Goal: Check status: Check status

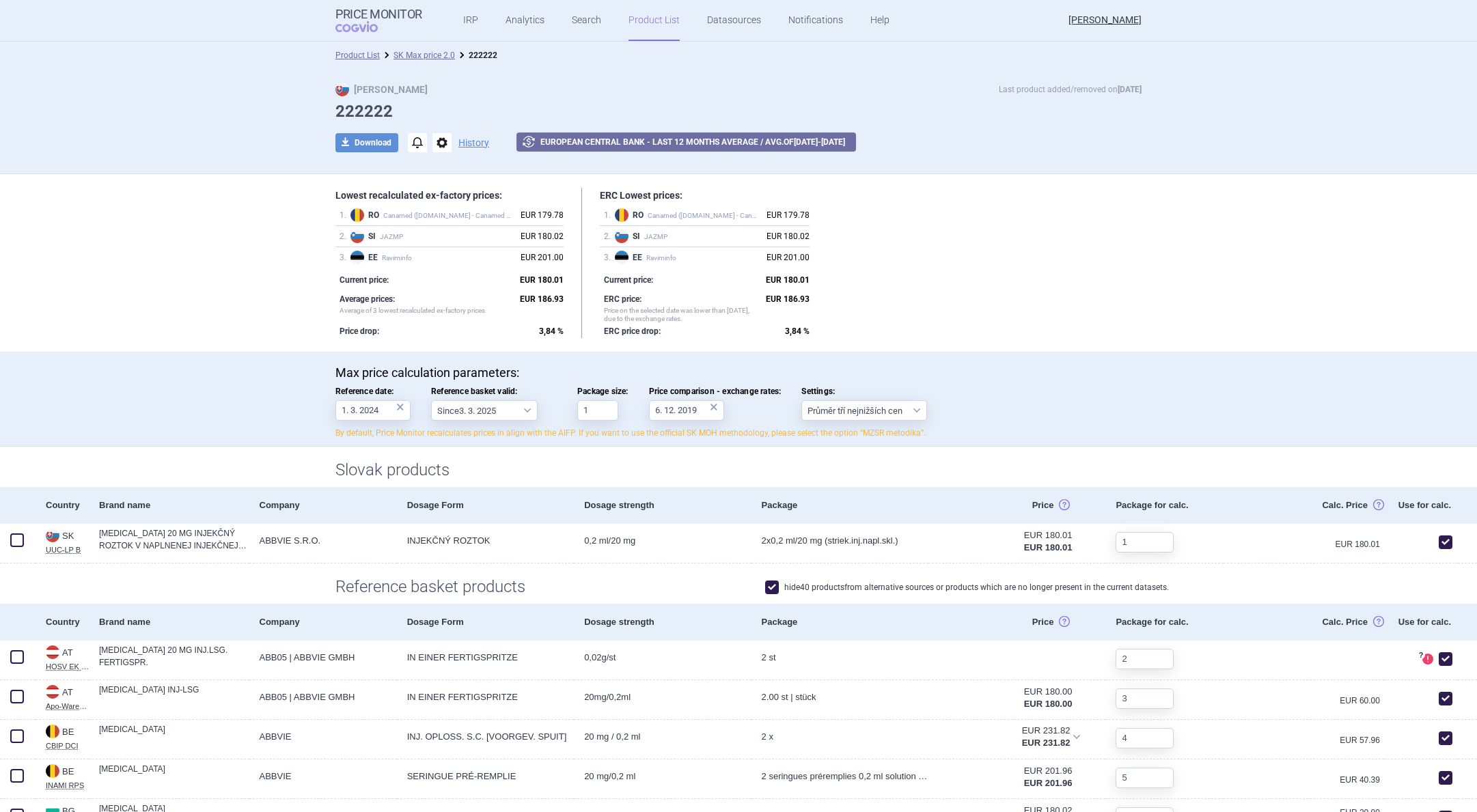
select select "2022-12-01"
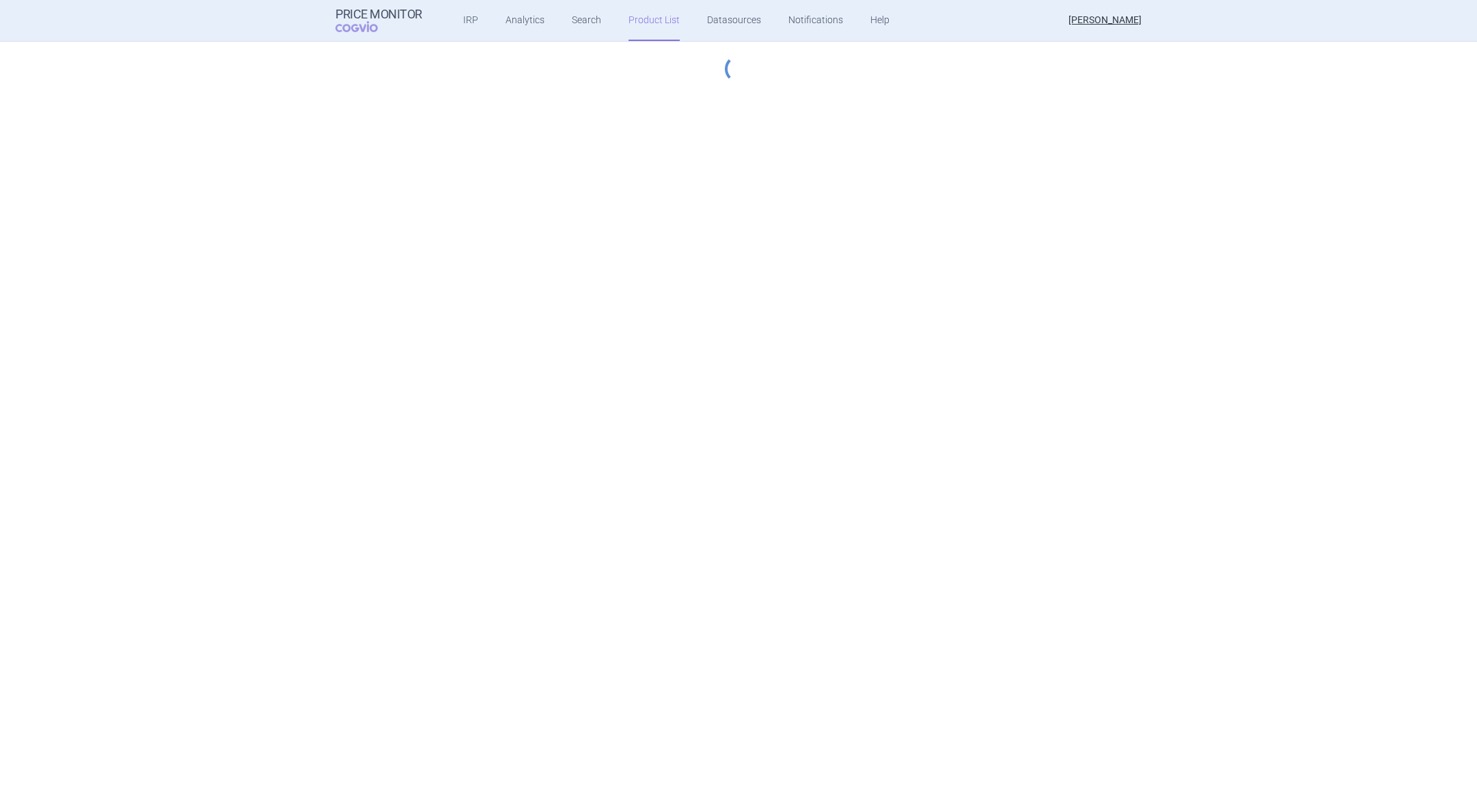
select select "2022-12-01"
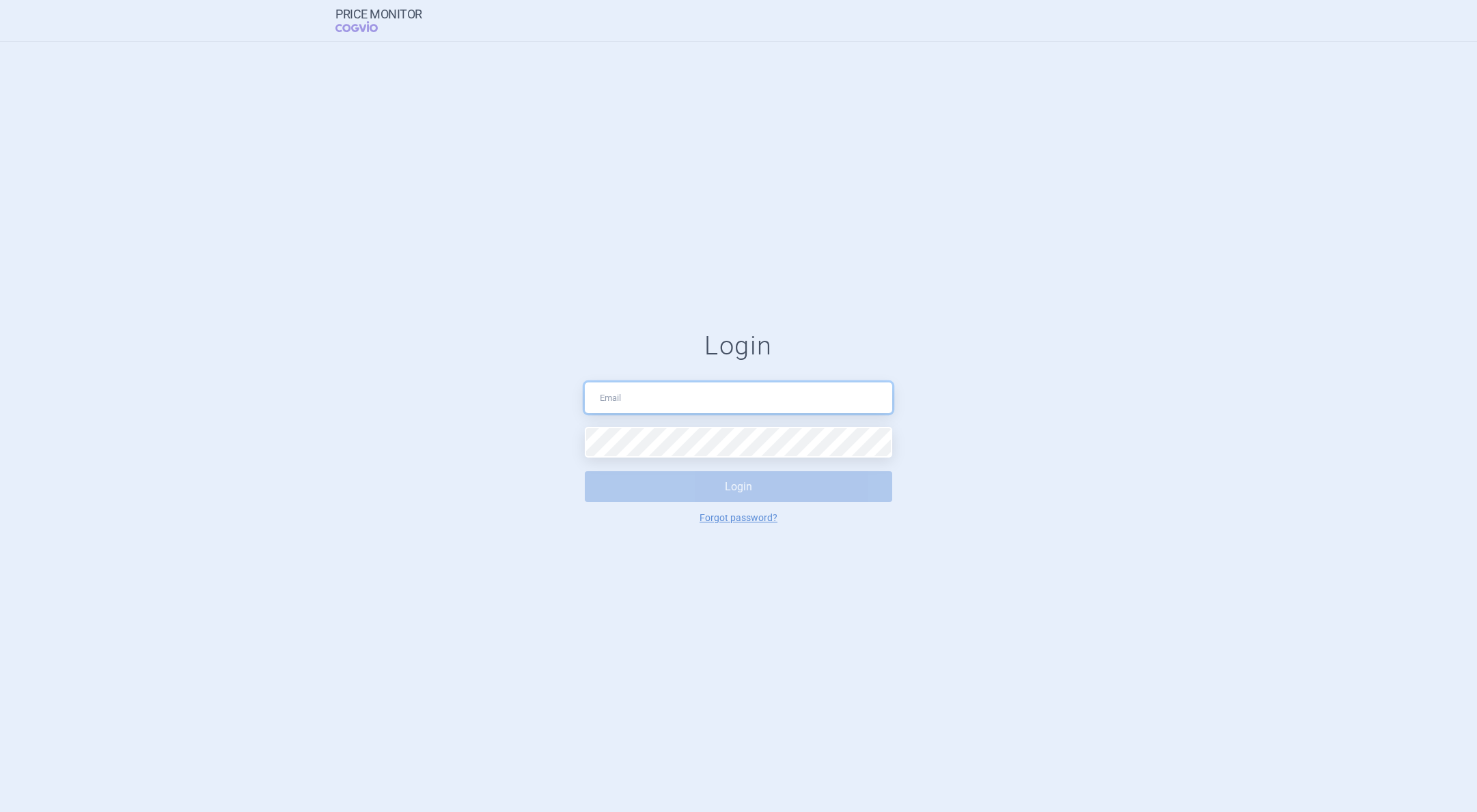
click at [820, 392] on input "text" at bounding box center [738, 398] width 307 height 31
paste input "petr.urbanek@cogvio.com"
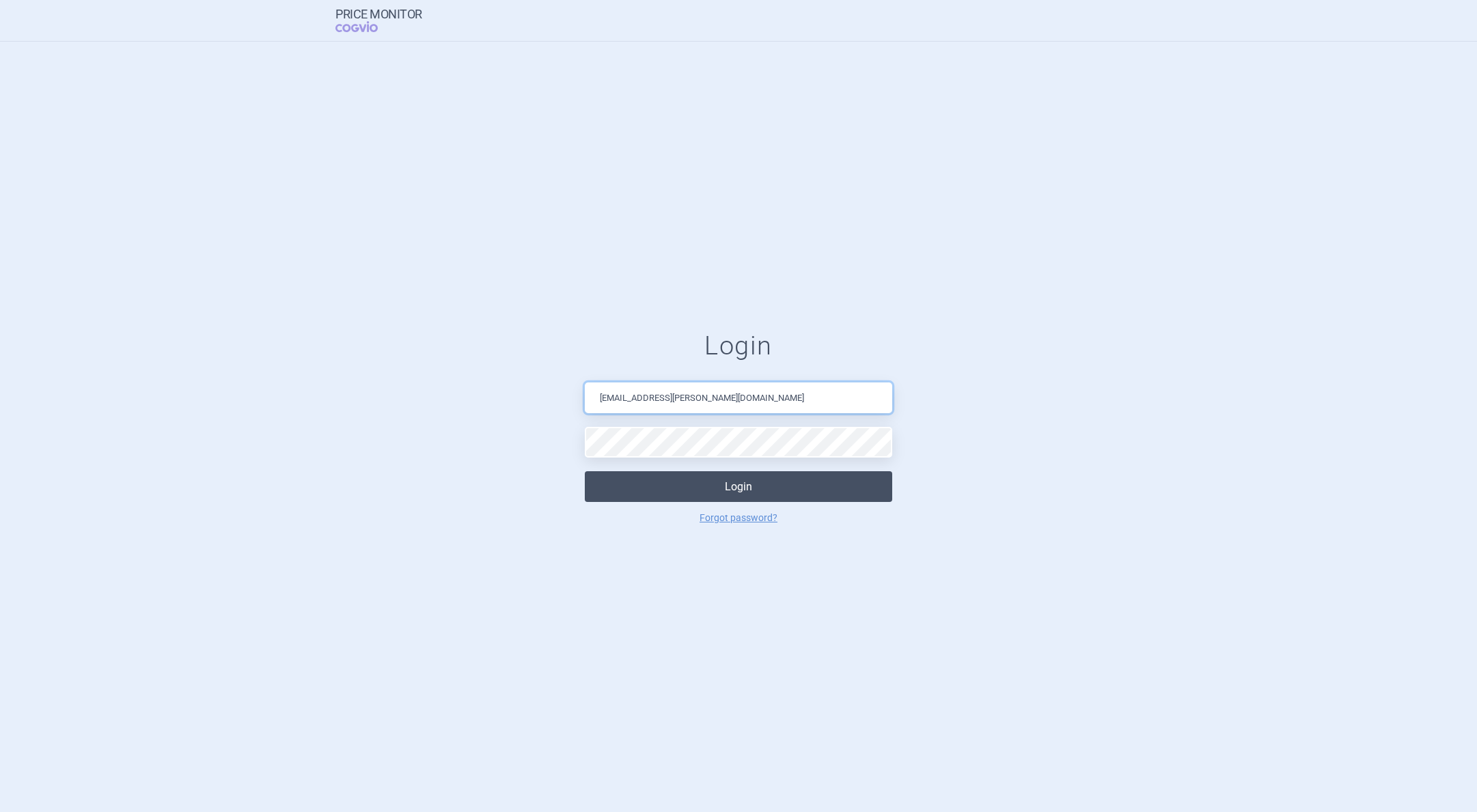
type input "petr.urbanek@cogvio.com"
click at [803, 489] on button "Login" at bounding box center [738, 486] width 307 height 31
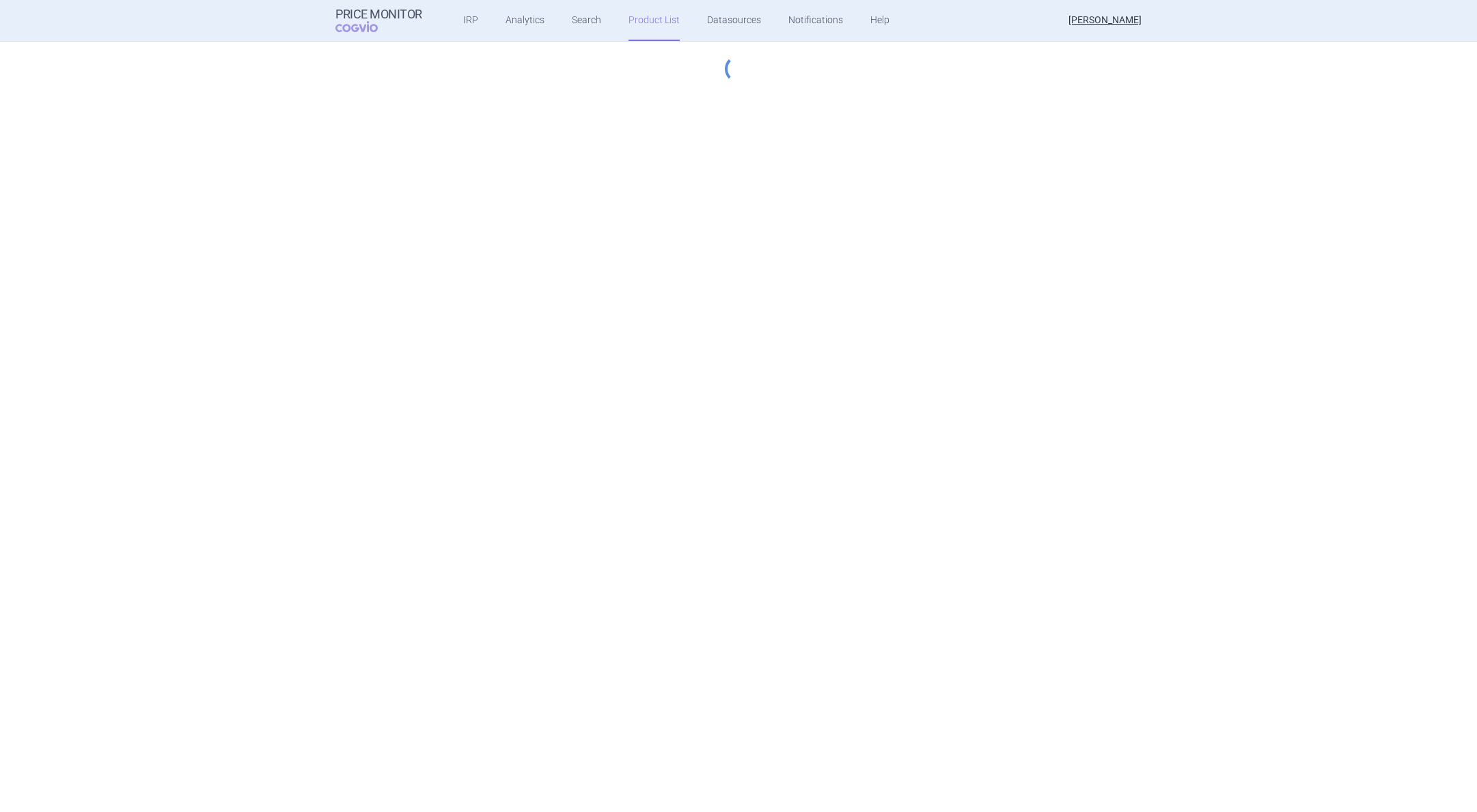
select select "2022-12-01"
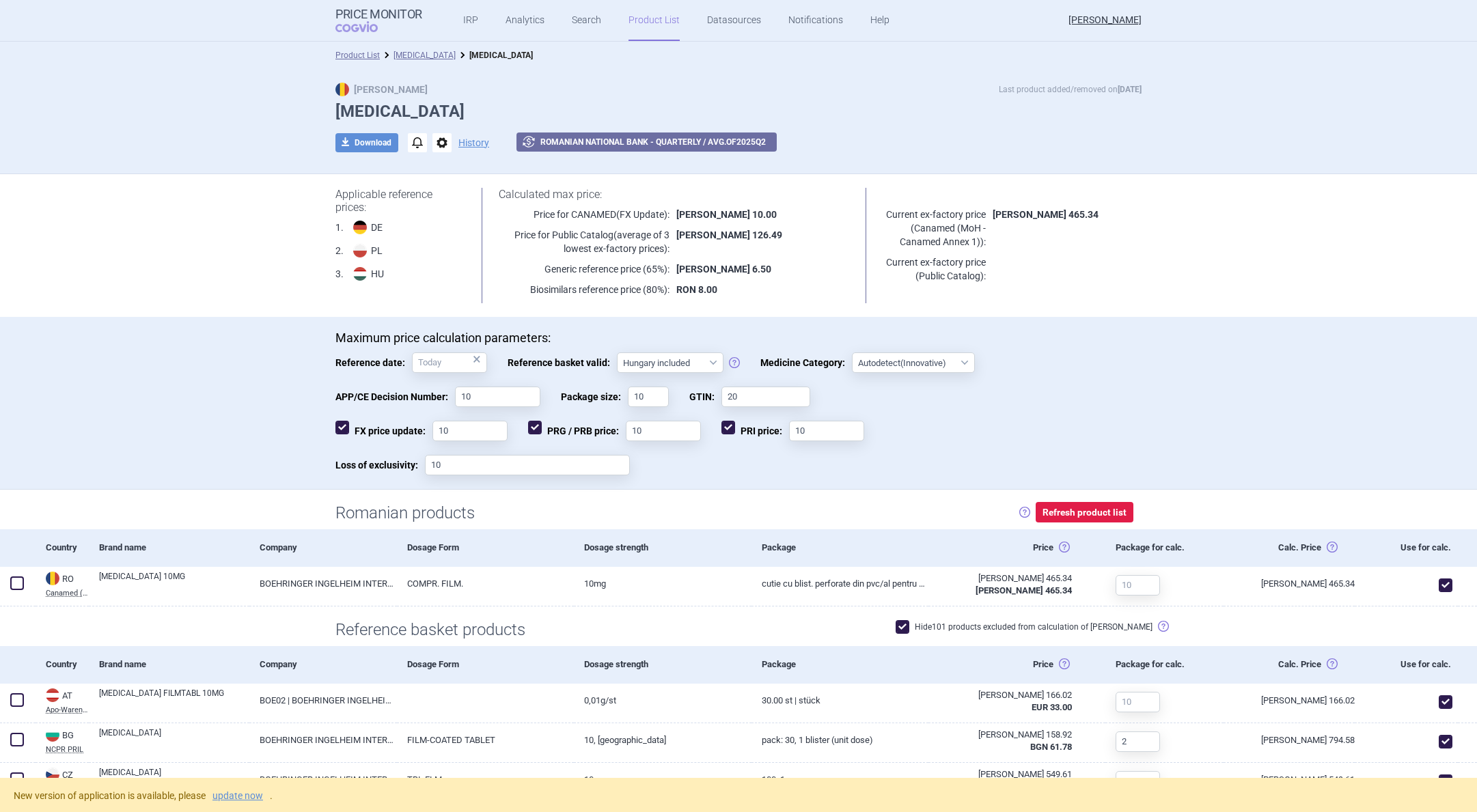
select select "hungary-included"
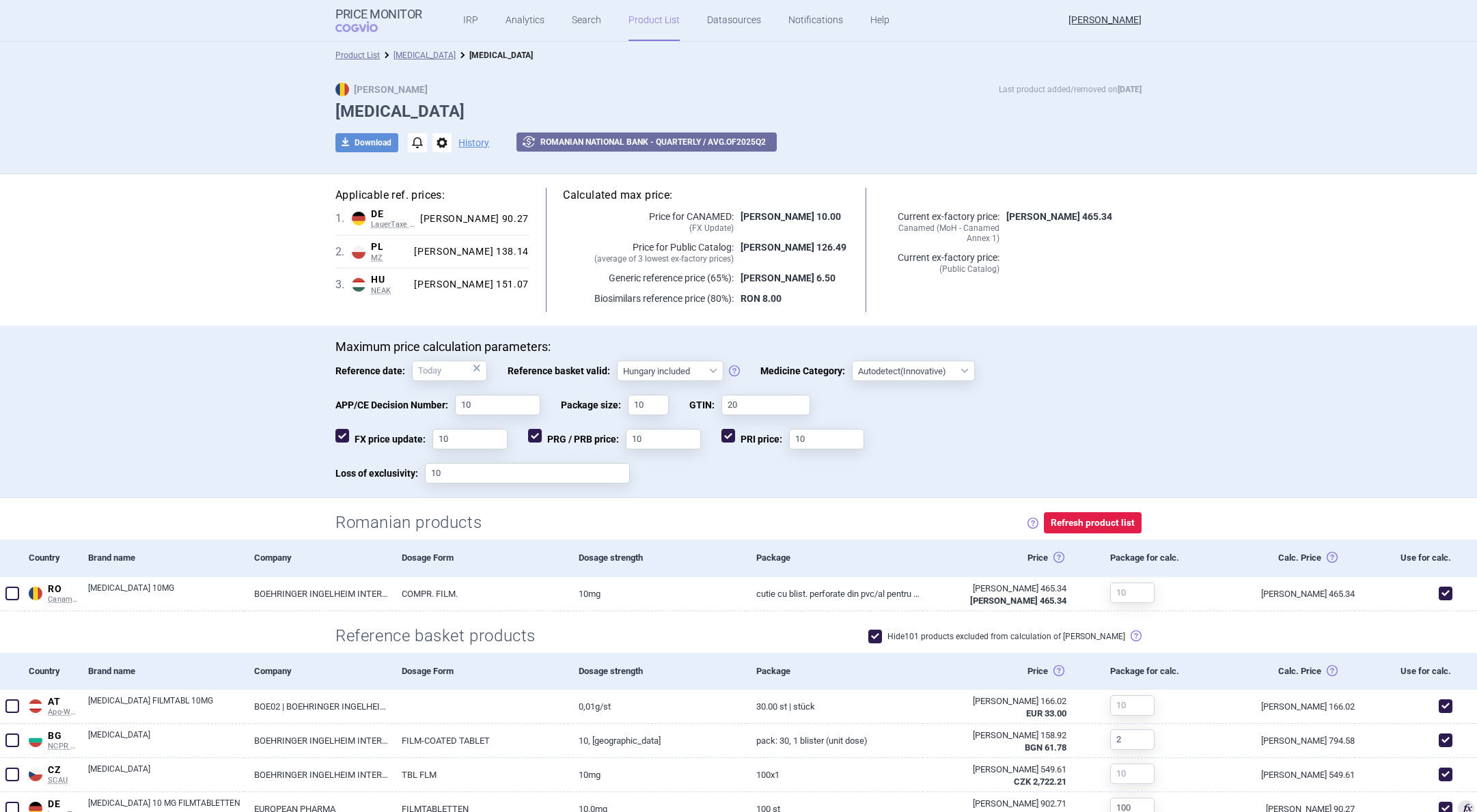
select select "hungary-included"
